Goal: Communication & Community: Participate in discussion

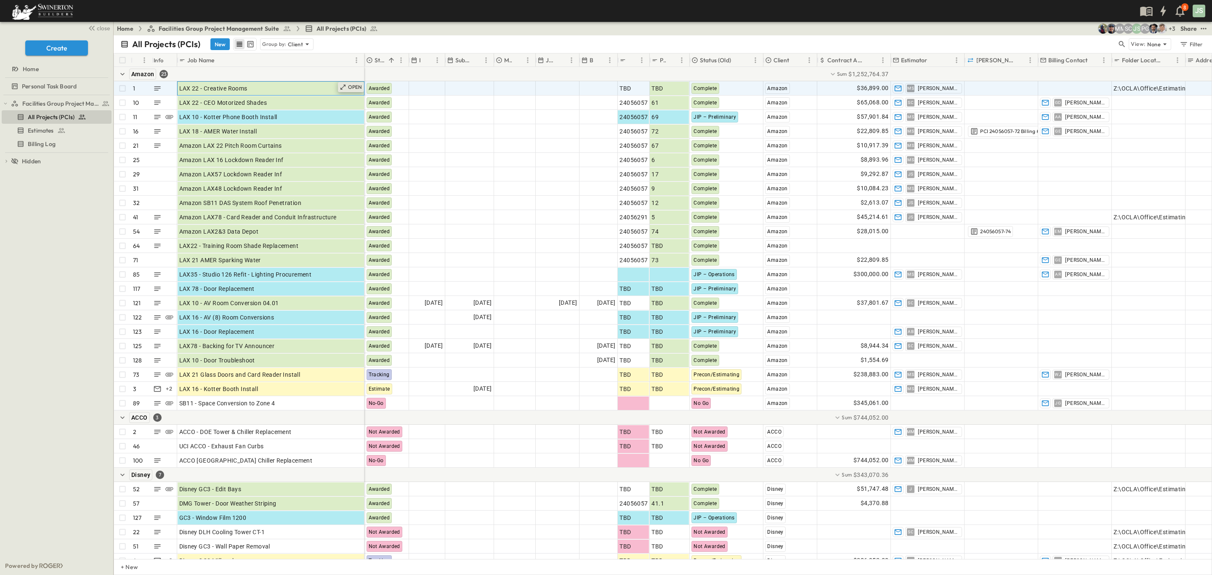
click at [352, 88] on p "OPEN" at bounding box center [355, 87] width 14 height 7
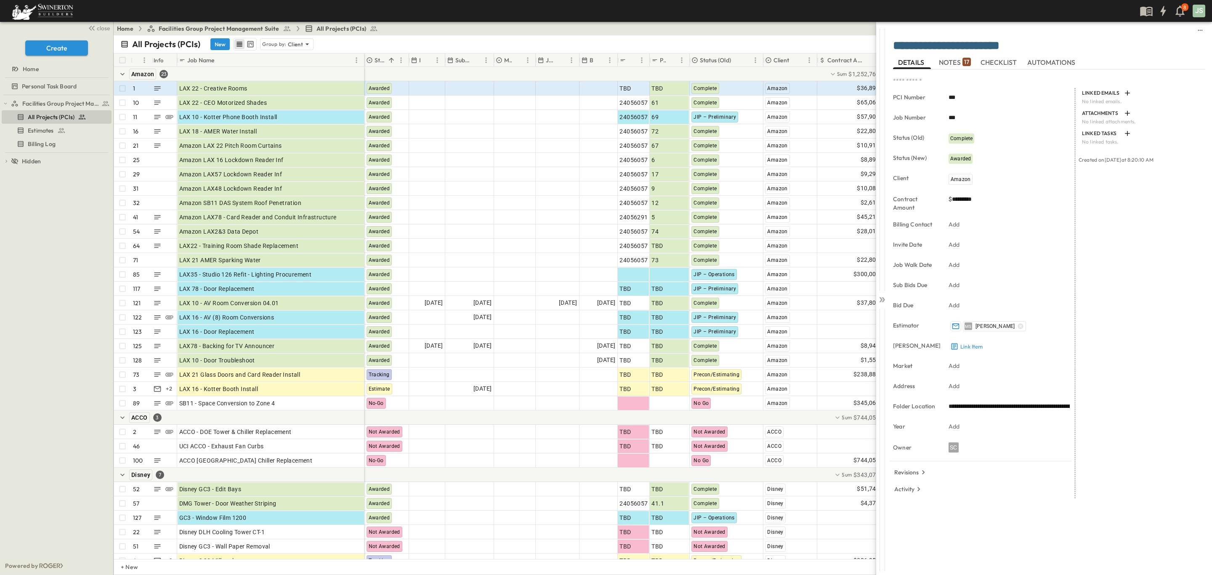
click at [956, 58] on span "NOTES 17" at bounding box center [955, 62] width 32 height 8
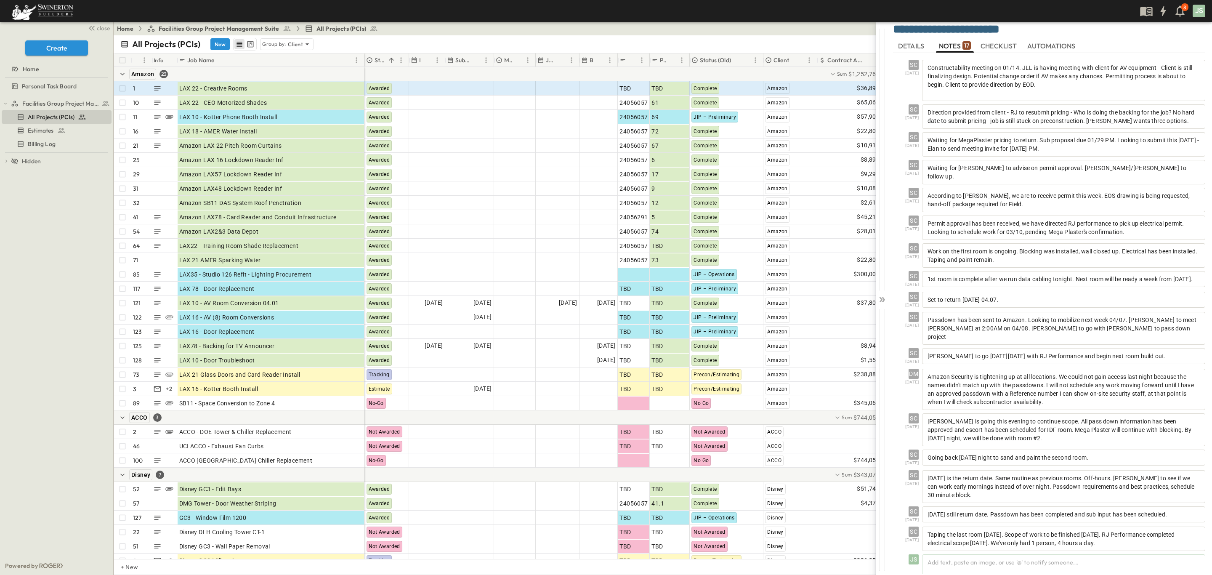
scroll to position [32, 0]
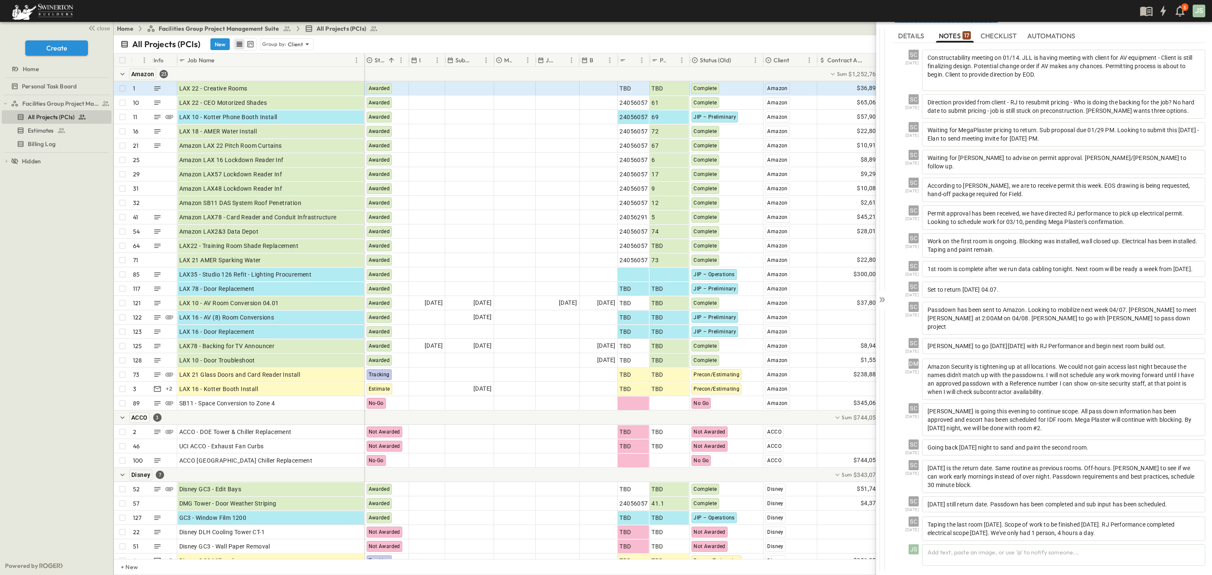
click at [999, 32] on span "CHECKLIST" at bounding box center [999, 36] width 38 height 8
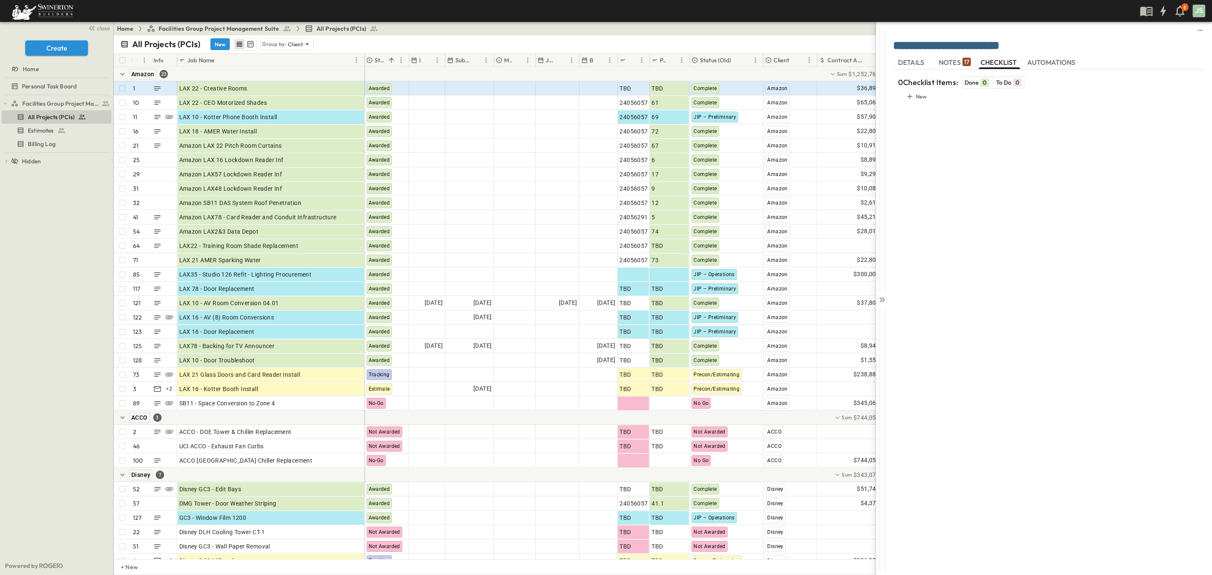
click at [1039, 61] on span "AUTOMATIONS" at bounding box center [1052, 62] width 50 height 8
click at [881, 301] on icon at bounding box center [882, 299] width 8 height 8
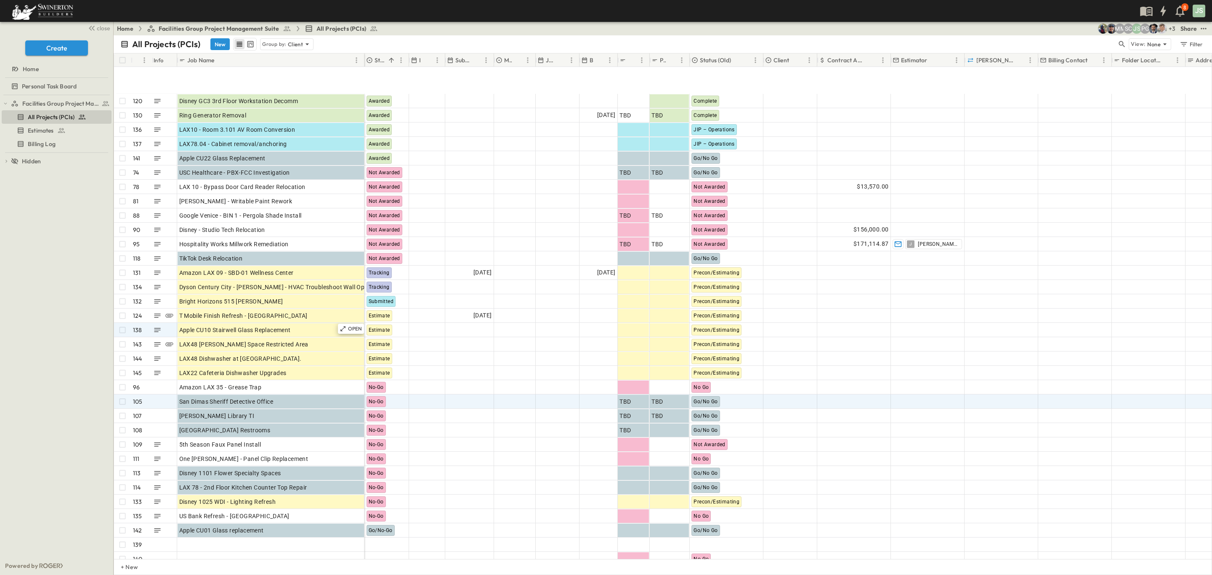
scroll to position [1767, 0]
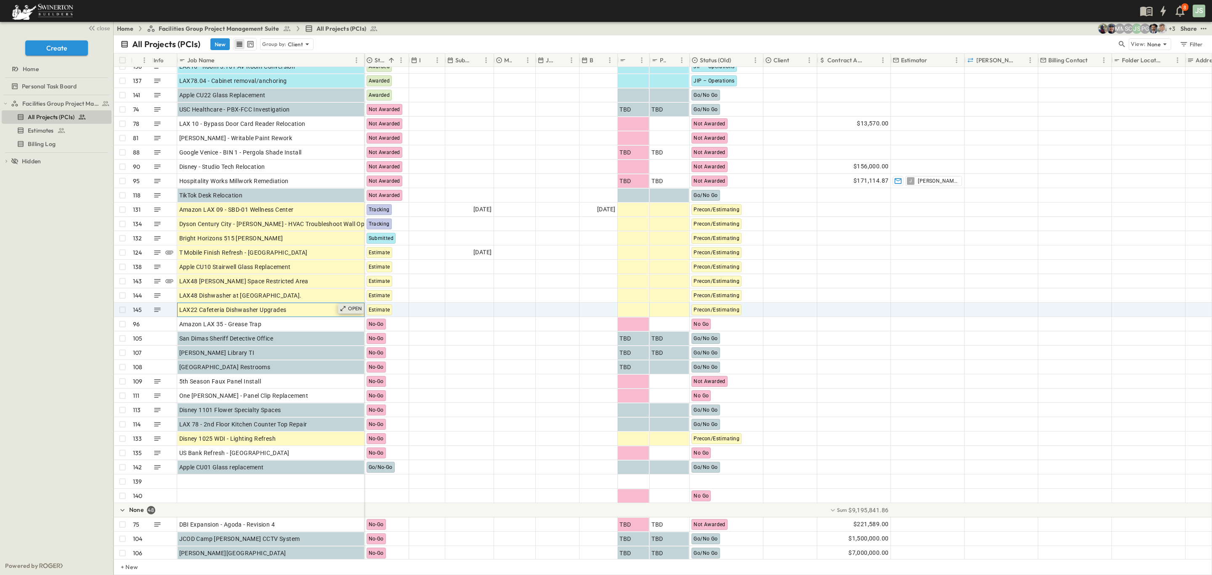
click at [351, 307] on p "OPEN" at bounding box center [355, 308] width 14 height 7
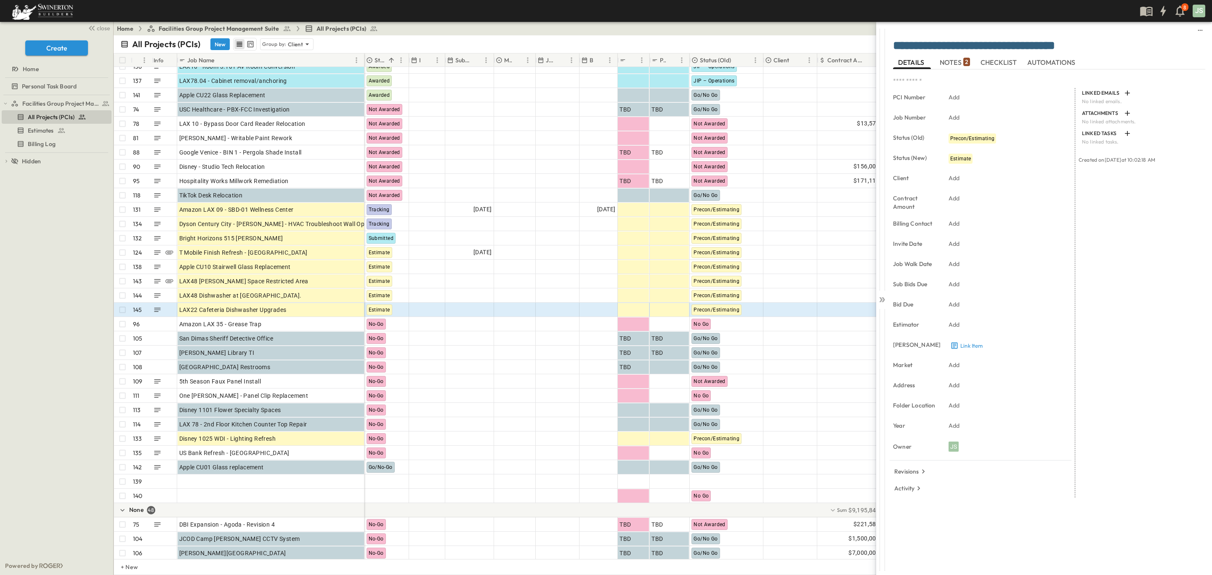
click at [960, 58] on span "NOTES 2" at bounding box center [955, 62] width 30 height 8
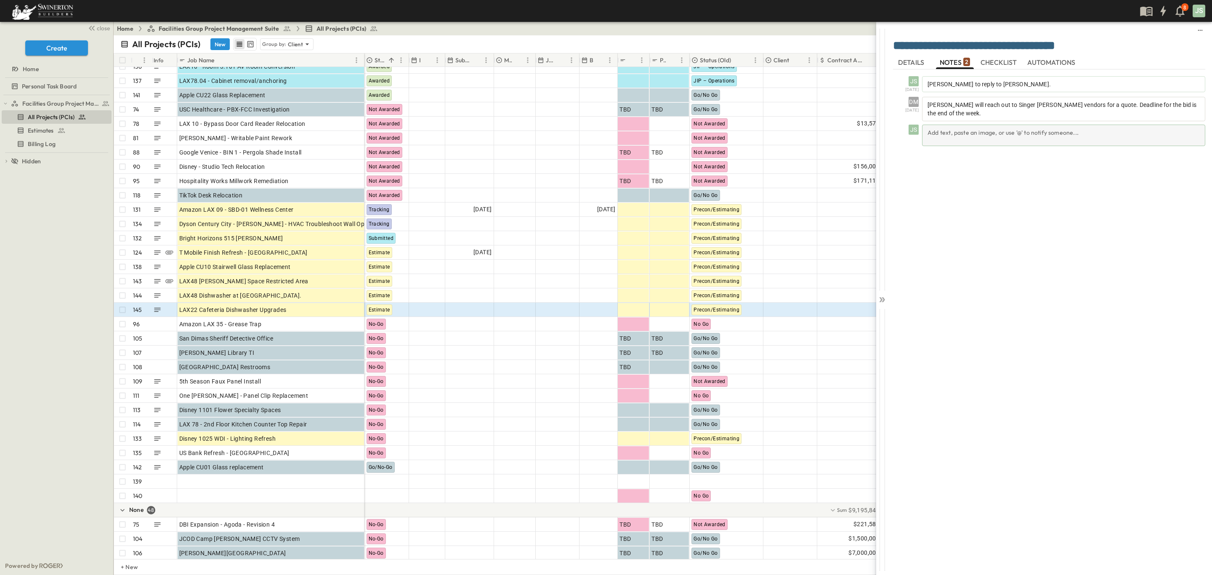
click at [974, 135] on div "Add text, paste an image, or use '@' to notify someone..." at bounding box center [1063, 135] width 283 height 21
click at [974, 152] on div "[PERSON_NAME]" at bounding box center [974, 153] width 89 height 10
click at [1198, 178] on circle at bounding box center [1194, 176] width 10 height 10
click at [880, 298] on icon at bounding box center [880, 299] width 3 height 5
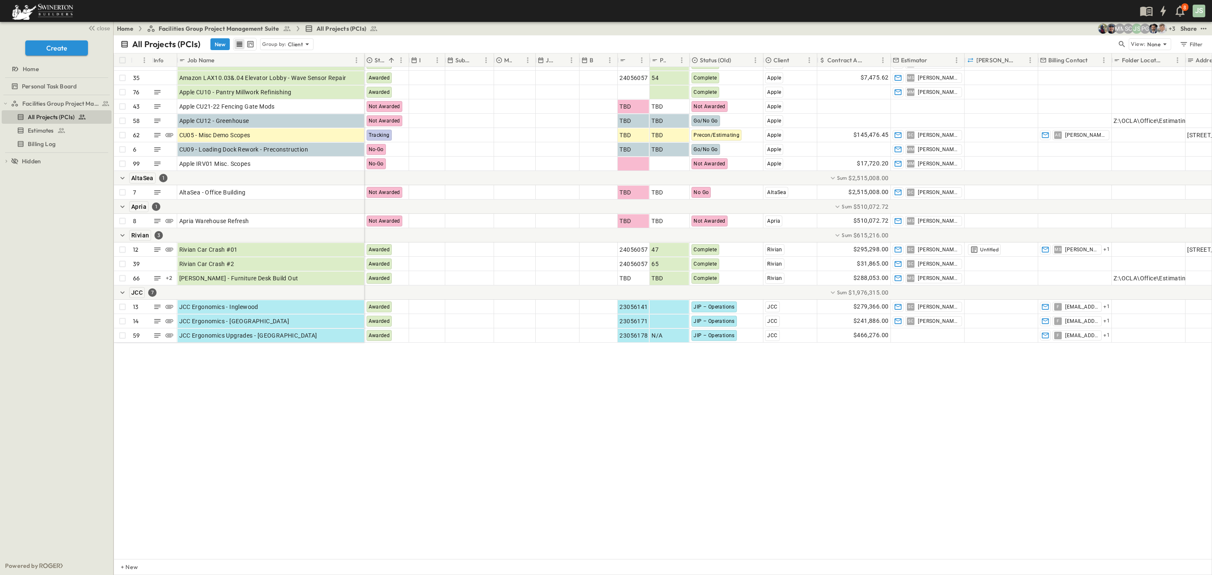
scroll to position [473, 0]
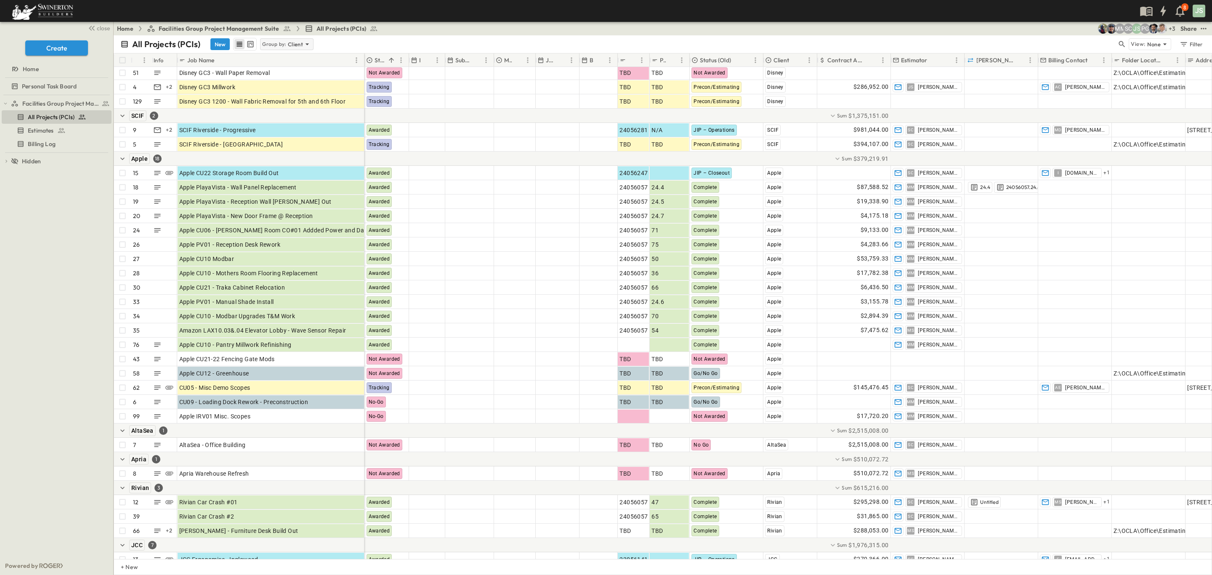
click at [305, 47] on icon at bounding box center [307, 44] width 8 height 8
click at [291, 77] on p "Status (New)" at bounding box center [280, 81] width 34 height 8
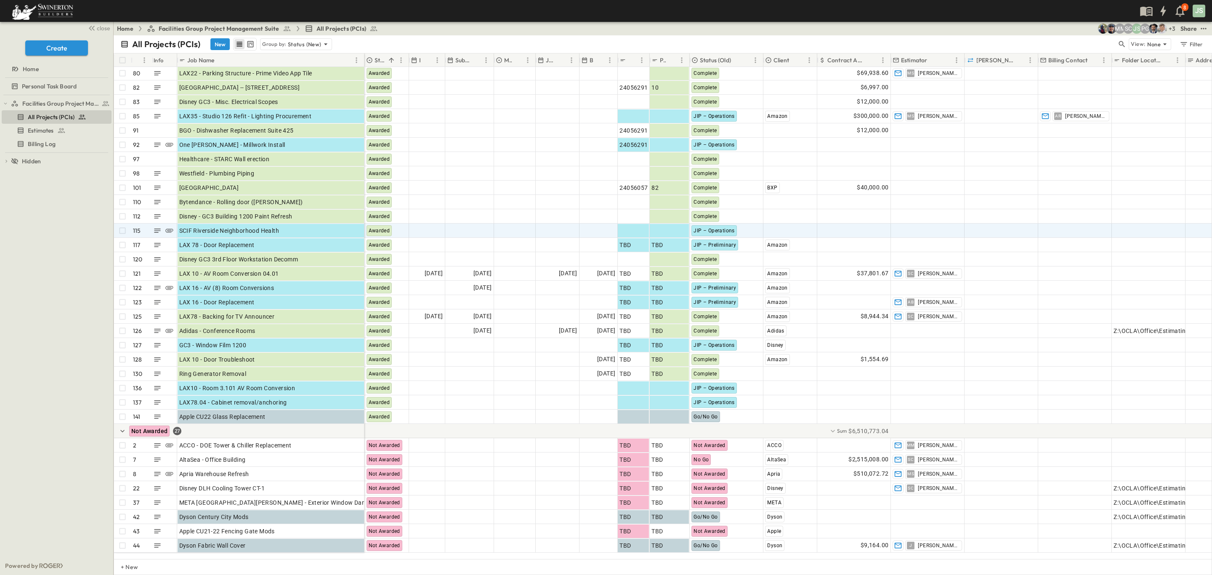
scroll to position [698, 0]
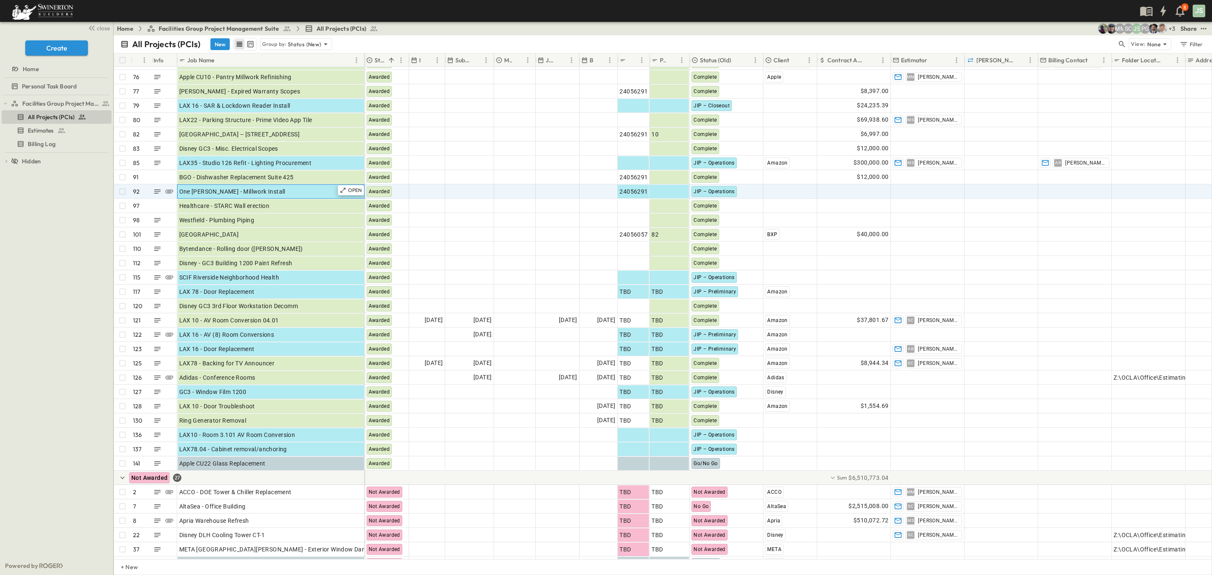
click at [308, 194] on div "One [PERSON_NAME] - Millwork Install" at bounding box center [270, 192] width 183 height 12
click at [357, 189] on p "OPEN" at bounding box center [355, 190] width 14 height 7
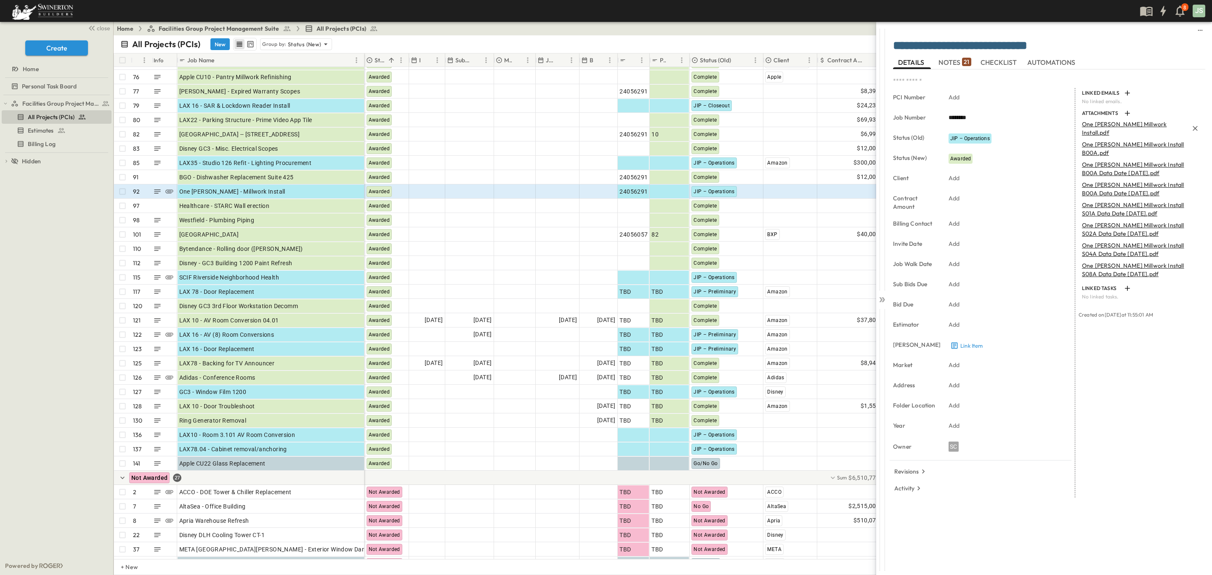
click at [1150, 126] on p "One [PERSON_NAME] Millwork Install.pdf" at bounding box center [1135, 128] width 106 height 17
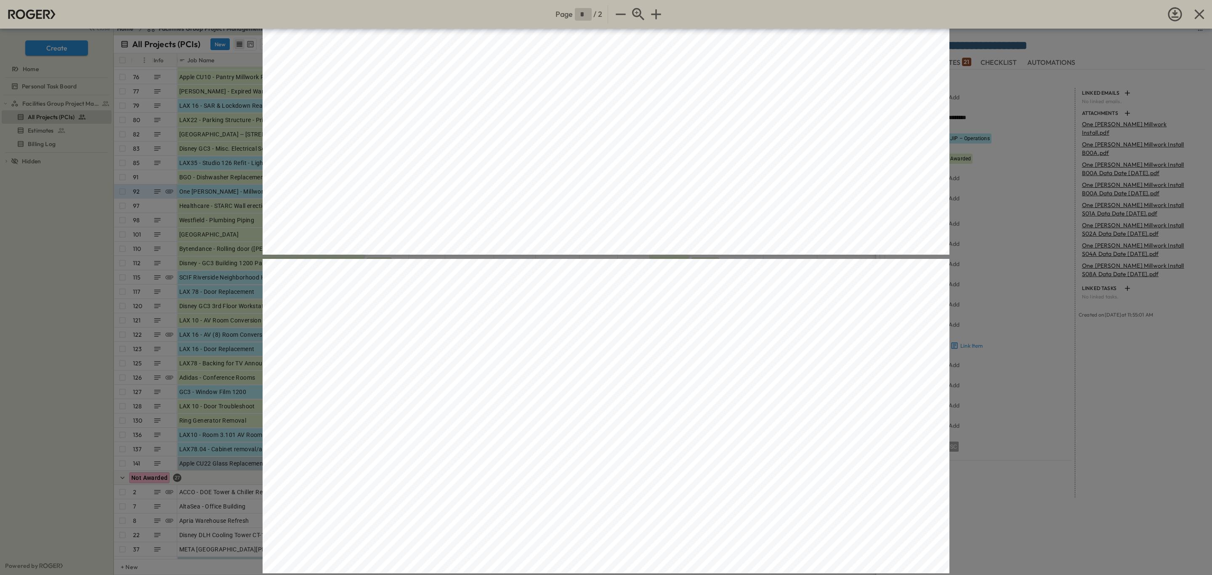
type input "*"
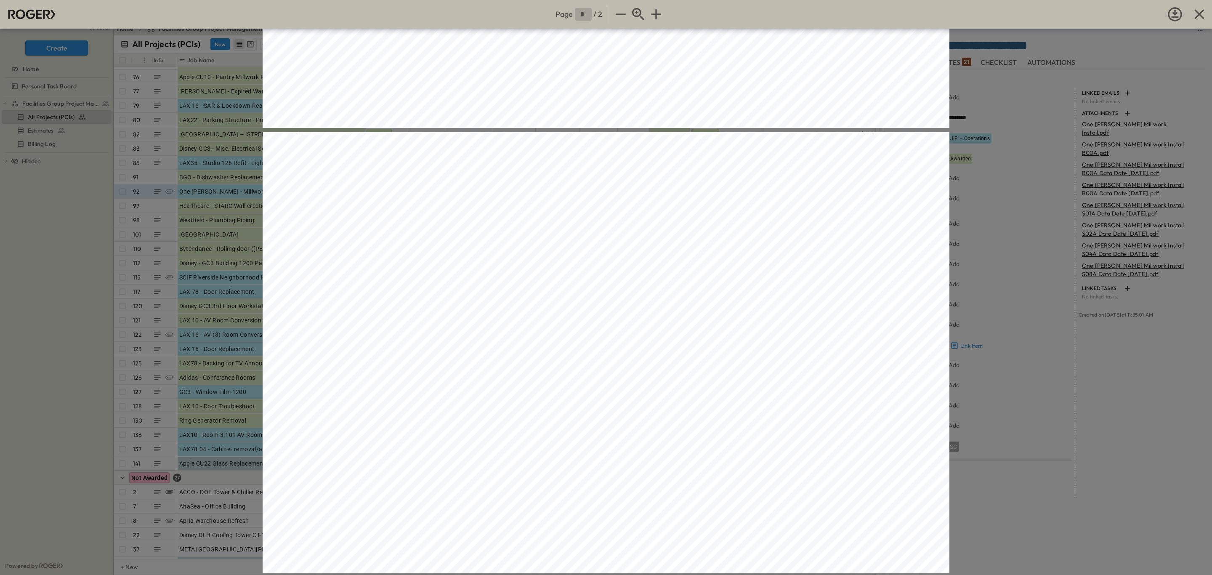
scroll to position [352, 0]
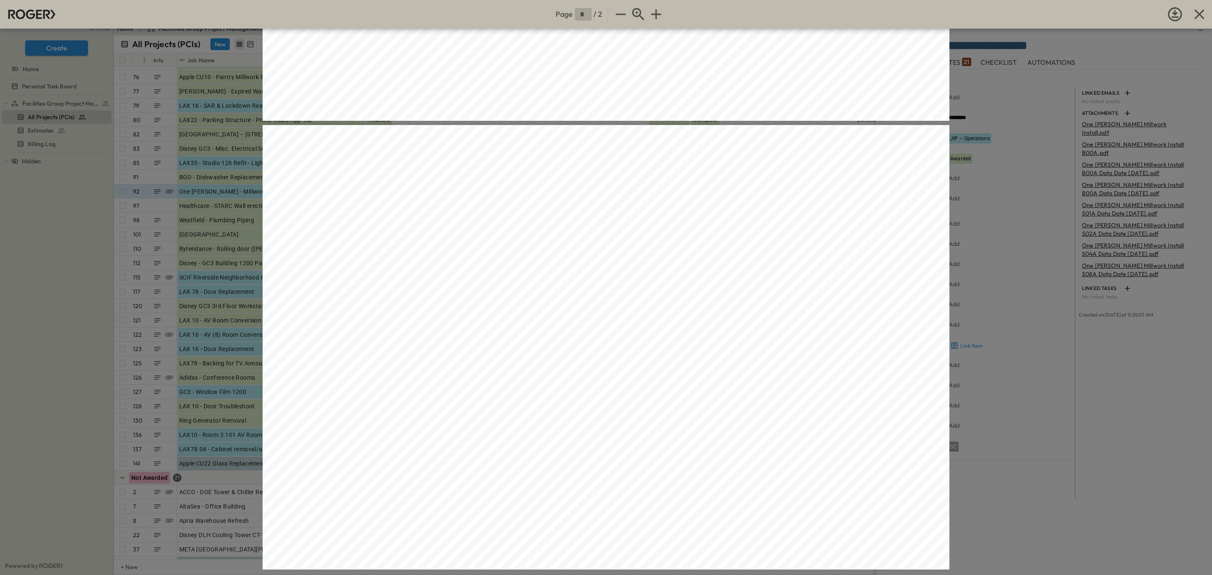
click at [993, 186] on div "Page * / 2 Activity ID Activity Name OD AD RD Start Finish One [PERSON_NAME] Mi…" at bounding box center [606, 287] width 1212 height 575
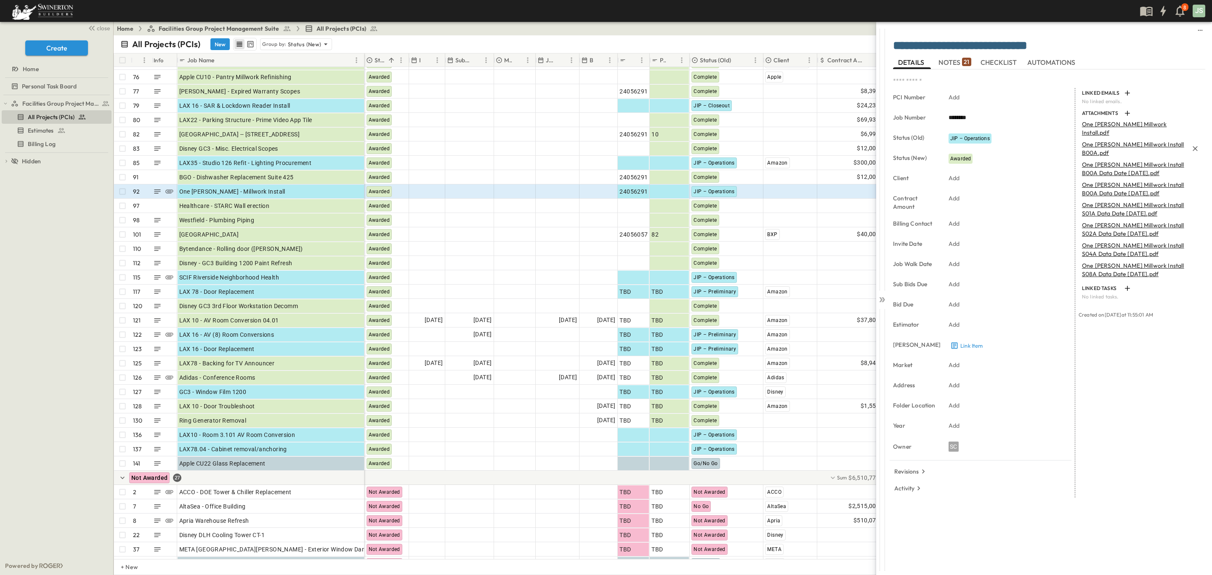
click at [1119, 140] on p "One [PERSON_NAME] Millwork Install B00A.pdf" at bounding box center [1135, 148] width 106 height 17
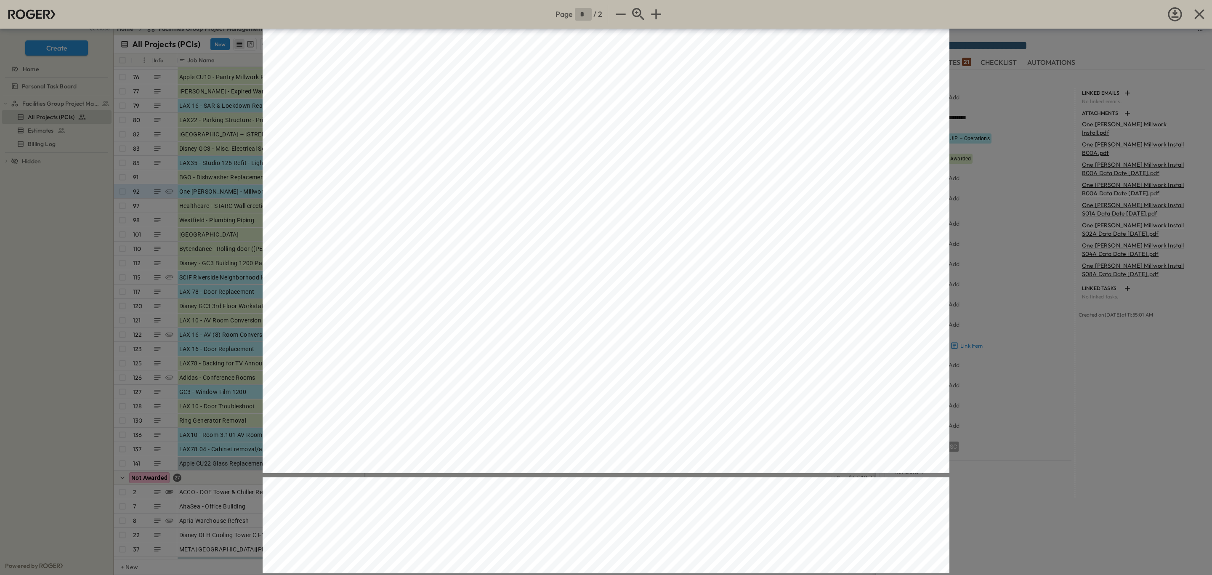
click at [1009, 186] on div "Page * / 2 Activity ID Activity Name OD AD RD Start Finish Punch-1010 Address P…" at bounding box center [606, 287] width 1212 height 575
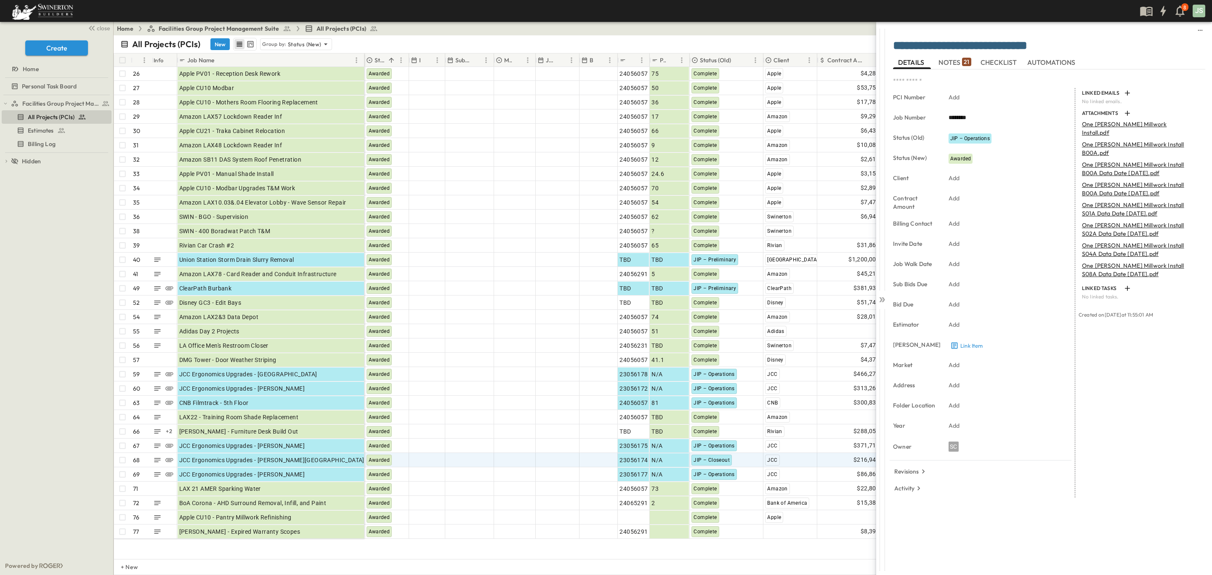
scroll to position [193, 0]
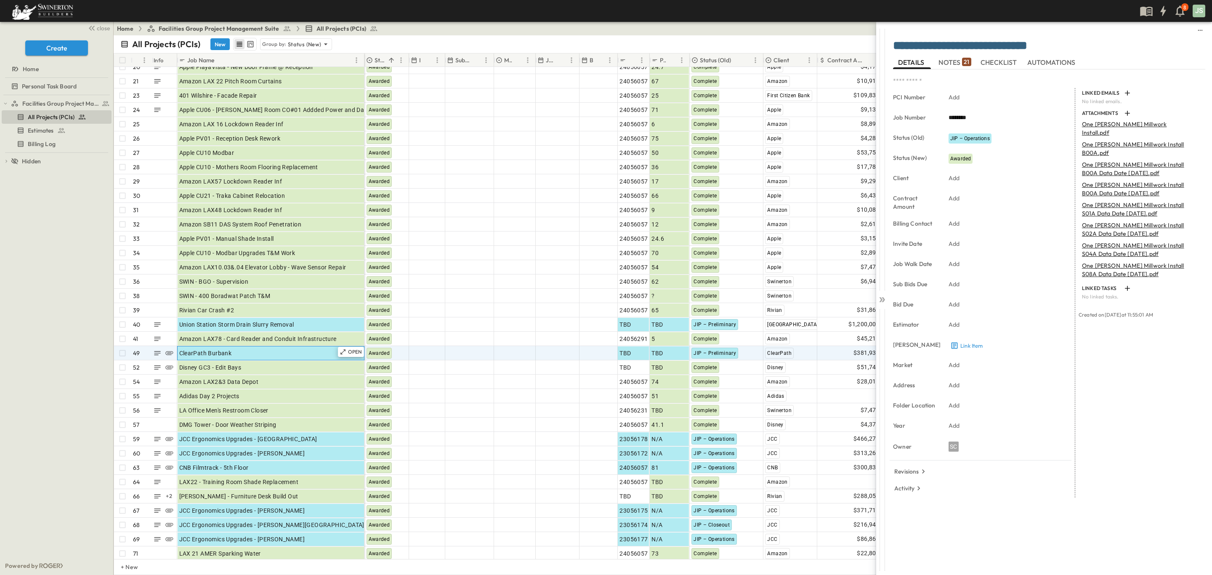
click at [319, 356] on div "ClearPath Burbank" at bounding box center [270, 353] width 183 height 12
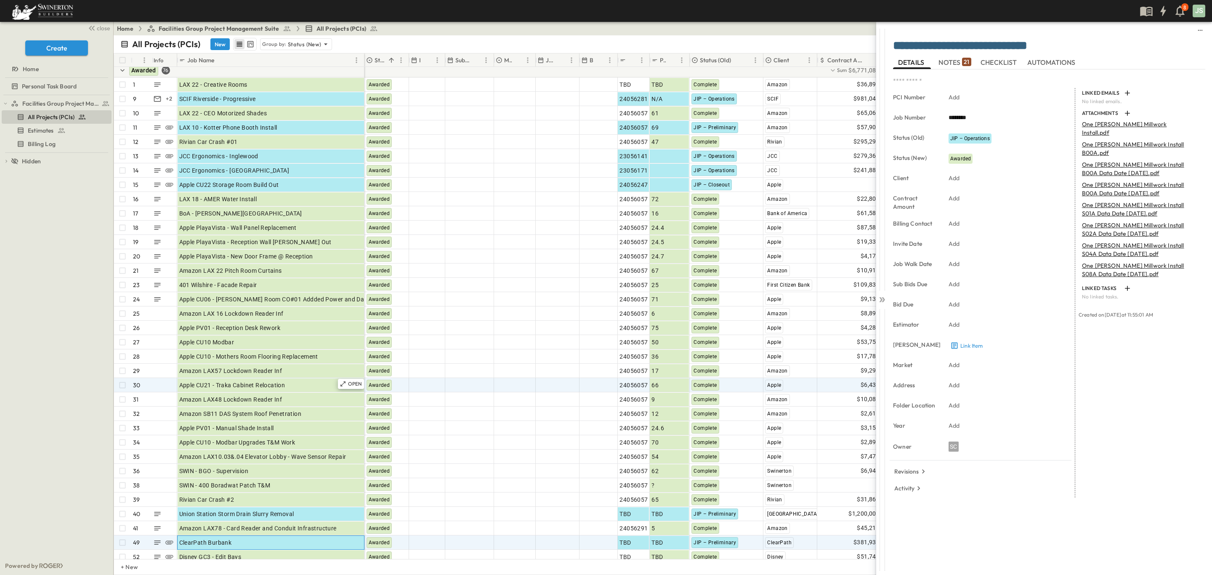
scroll to position [0, 0]
